Goal: Task Accomplishment & Management: Manage account settings

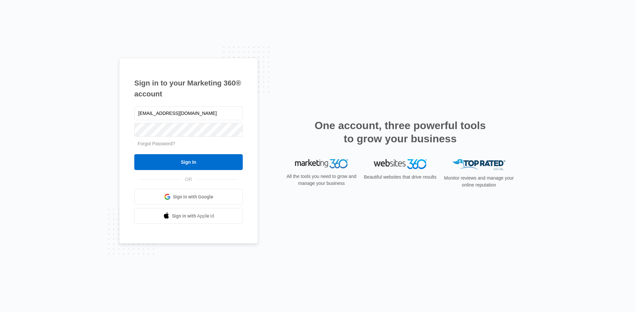
type input "[EMAIL_ADDRESS][DOMAIN_NAME]"
click at [199, 162] on input "Sign In" at bounding box center [188, 162] width 108 height 16
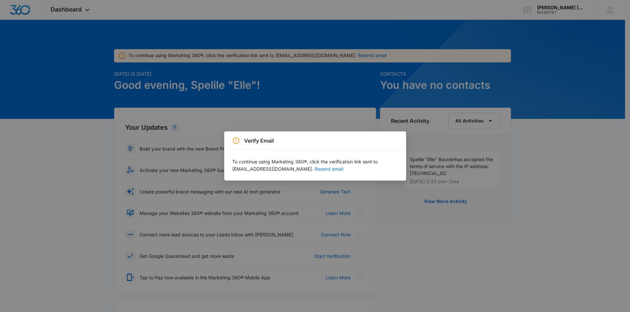
click at [314, 169] on button "Resend email" at bounding box center [328, 169] width 29 height 5
click at [454, 225] on div "Verify Email To continue using Marketing 360®, click the verification link sent…" at bounding box center [315, 156] width 630 height 312
click at [92, 134] on div "Verify Email To continue using Marketing 360®, click the verification link sent…" at bounding box center [315, 156] width 630 height 312
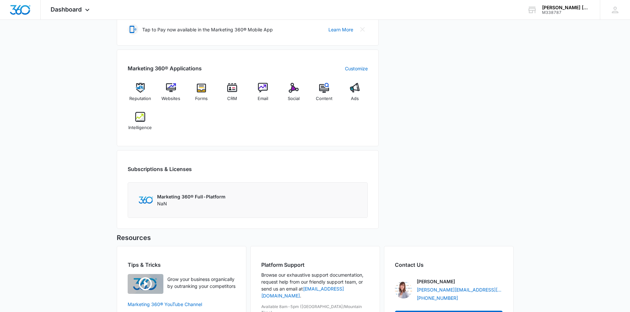
scroll to position [171, 0]
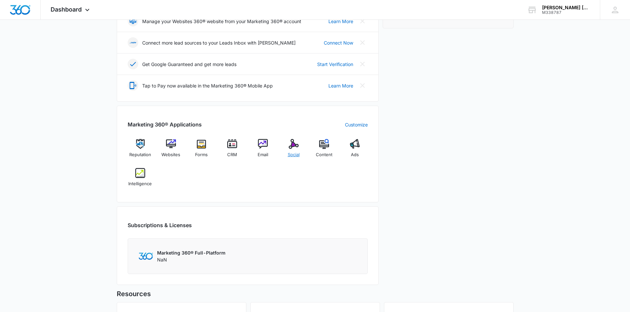
click at [295, 144] on img at bounding box center [294, 144] width 10 height 10
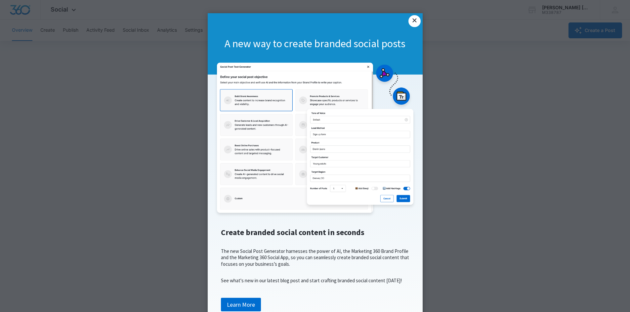
click at [410, 22] on link "×" at bounding box center [414, 21] width 12 height 12
